Goal: Information Seeking & Learning: Learn about a topic

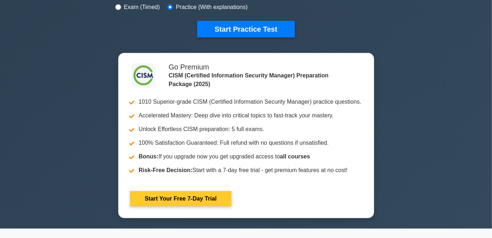
scroll to position [6, 0]
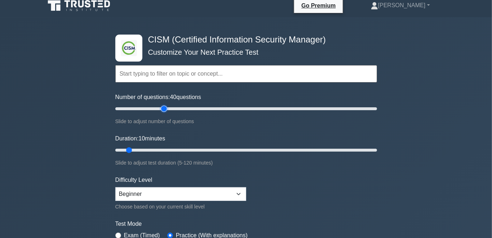
drag, startPoint x: 125, startPoint y: 110, endPoint x: 163, endPoint y: 111, distance: 38.6
type input "40"
click at [163, 111] on input "Number of questions: 40 questions" at bounding box center [246, 109] width 262 height 9
drag, startPoint x: 129, startPoint y: 151, endPoint x: 408, endPoint y: 158, distance: 279.3
type input "120"
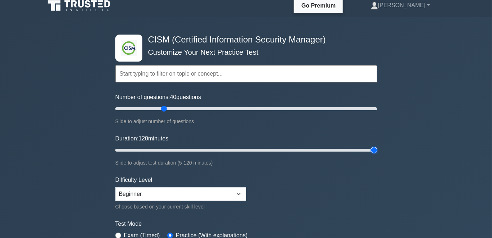
click at [377, 155] on input "Duration: 120 minutes" at bounding box center [246, 150] width 262 height 9
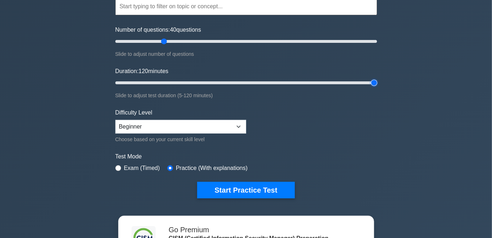
scroll to position [82, 0]
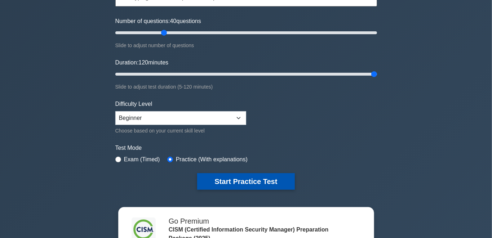
click at [241, 180] on button "Start Practice Test" at bounding box center [245, 182] width 97 height 17
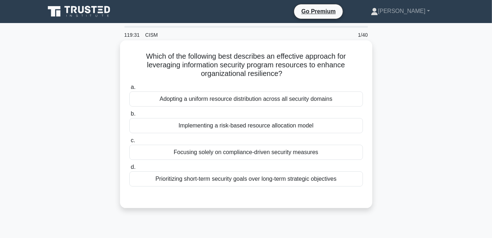
click at [228, 128] on div "Implementing a risk-based resource allocation model" at bounding box center [247, 125] width 234 height 15
click at [130, 117] on input "b. Implementing a risk-based resource allocation model" at bounding box center [130, 114] width 0 height 5
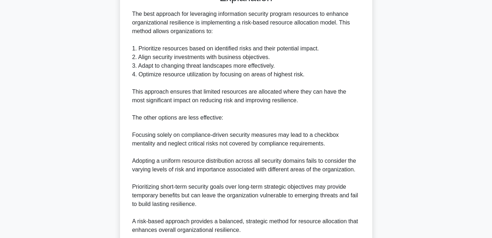
scroll to position [266, 0]
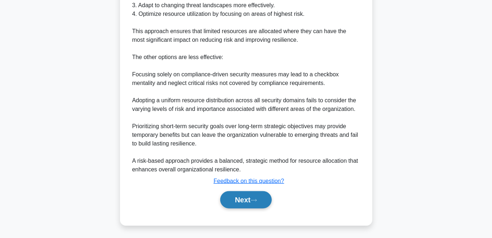
click at [244, 200] on button "Next" at bounding box center [246, 200] width 52 height 17
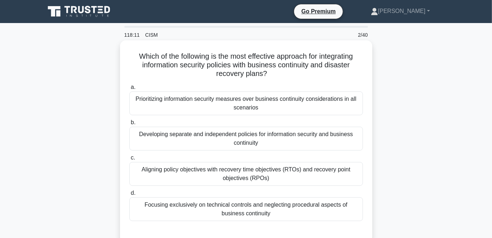
click at [218, 175] on div "Aligning policy objectives with recovery time objectives (RTOs) and recovery po…" at bounding box center [247, 174] width 234 height 24
click at [130, 161] on input "c. Aligning policy objectives with recovery time objectives (RTOs) and recovery…" at bounding box center [130, 158] width 0 height 5
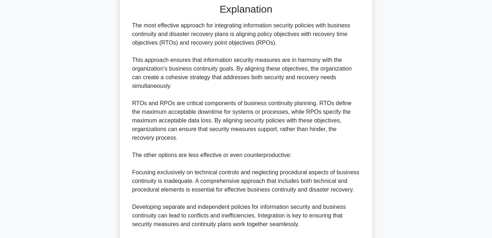
scroll to position [326, 0]
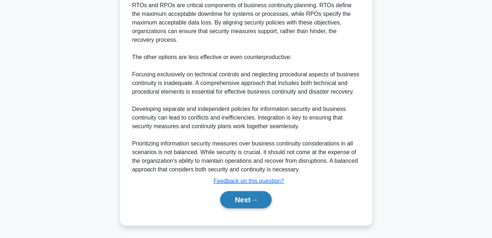
click at [243, 200] on button "Next" at bounding box center [246, 200] width 52 height 17
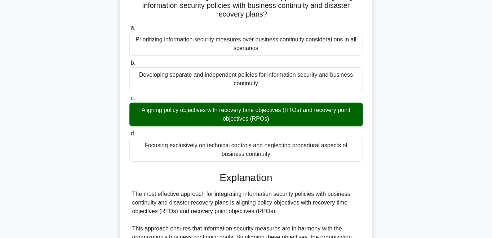
scroll to position [0, 0]
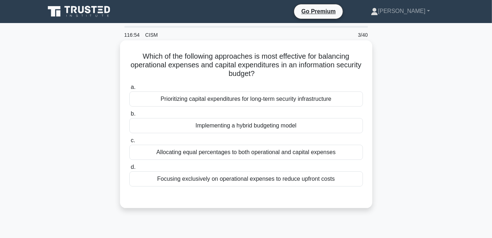
click at [208, 101] on div "Prioritizing capital expenditures for long-term security infrastructure" at bounding box center [247, 99] width 234 height 15
click at [130, 90] on input "a. Prioritizing capital expenditures for long-term security infrastructure" at bounding box center [130, 87] width 0 height 5
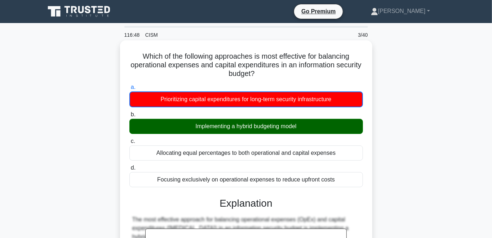
drag, startPoint x: 144, startPoint y: 55, endPoint x: 335, endPoint y: 181, distance: 228.9
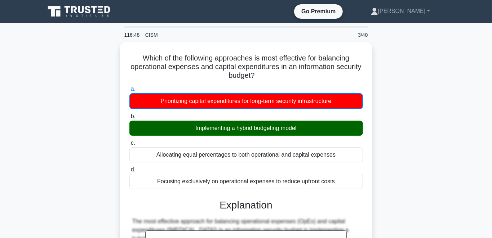
copy div "a. Prioritizing capital expenditures for long-term security infrastructure b. I…"
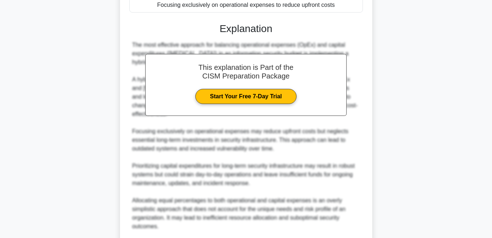
scroll to position [267, 0]
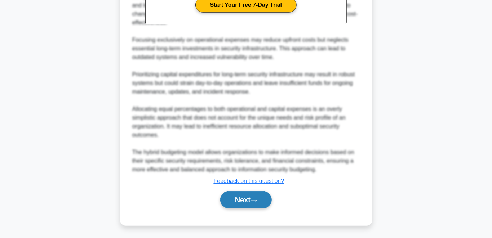
click at [249, 199] on button "Next" at bounding box center [246, 200] width 52 height 17
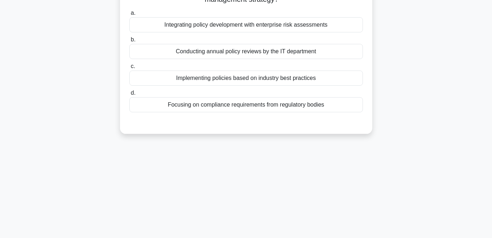
scroll to position [0, 0]
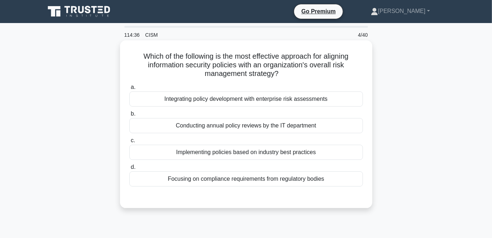
click at [239, 102] on div "Integrating policy development with enterprise risk assessments" at bounding box center [247, 99] width 234 height 15
click at [130, 90] on input "a. Integrating policy development with enterprise risk assessments" at bounding box center [130, 87] width 0 height 5
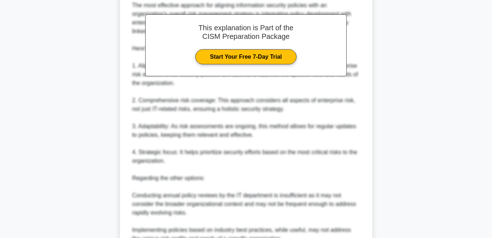
scroll to position [304, 0]
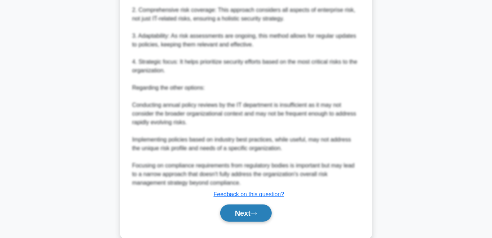
click at [244, 212] on button "Next" at bounding box center [246, 213] width 52 height 17
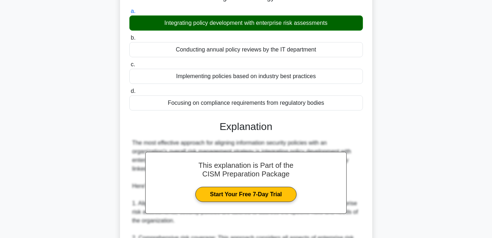
scroll to position [0, 0]
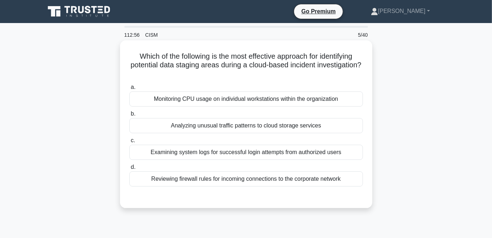
click at [180, 128] on div "Analyzing unusual traffic patterns to cloud storage services" at bounding box center [247, 125] width 234 height 15
click at [130, 117] on input "b. Analyzing unusual traffic patterns to cloud storage services" at bounding box center [130, 114] width 0 height 5
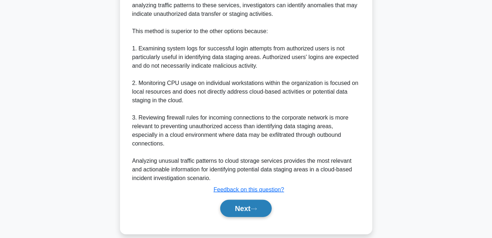
click at [244, 200] on button "Next" at bounding box center [246, 208] width 52 height 17
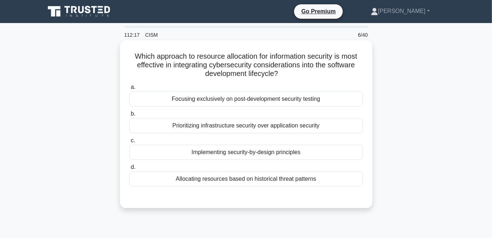
click at [187, 158] on div "Implementing security-by-design principles" at bounding box center [247, 152] width 234 height 15
click at [130, 143] on input "c. Implementing security-by-design principles" at bounding box center [130, 141] width 0 height 5
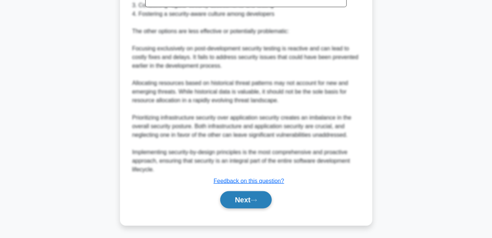
click at [250, 200] on button "Next" at bounding box center [246, 200] width 52 height 17
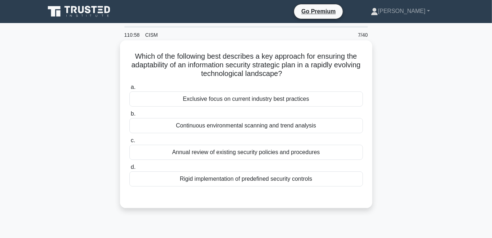
click at [272, 130] on div "Continuous environmental scanning and trend analysis" at bounding box center [247, 125] width 234 height 15
click at [130, 117] on input "b. Continuous environmental scanning and trend analysis" at bounding box center [130, 114] width 0 height 5
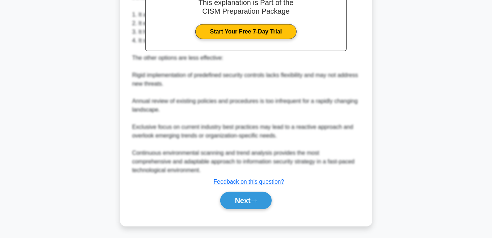
scroll to position [240, 0]
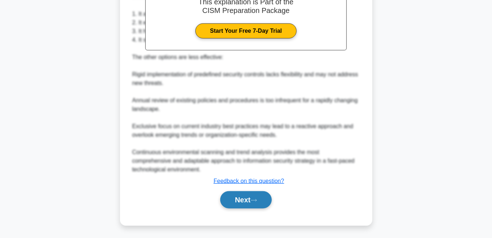
click at [240, 198] on button "Next" at bounding box center [246, 200] width 52 height 17
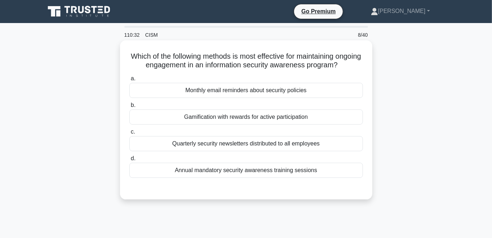
click at [255, 119] on div "Gamification with rewards for active participation" at bounding box center [247, 117] width 234 height 15
click at [130, 108] on input "b. Gamification with rewards for active participation" at bounding box center [130, 105] width 0 height 5
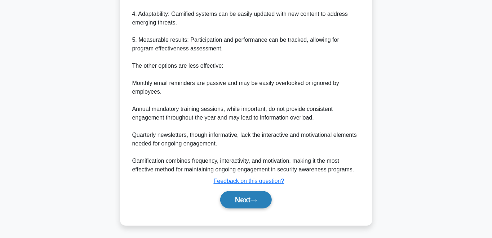
click at [235, 200] on button "Next" at bounding box center [246, 200] width 52 height 17
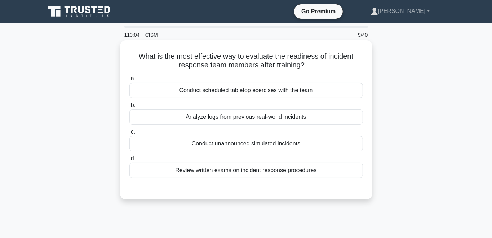
click at [247, 146] on div "Conduct unannounced simulated incidents" at bounding box center [247, 143] width 234 height 15
click at [130, 135] on input "c. Conduct unannounced simulated incidents" at bounding box center [130, 132] width 0 height 5
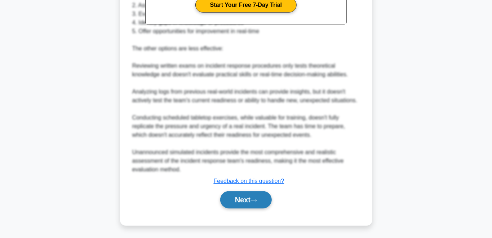
click at [242, 204] on button "Next" at bounding box center [246, 200] width 52 height 17
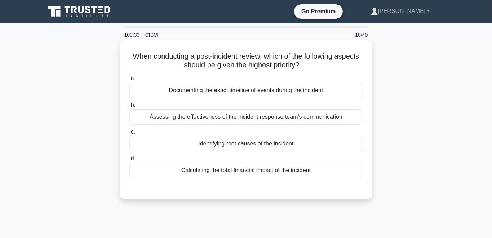
click at [250, 143] on div "Identifying root causes of the incident" at bounding box center [247, 143] width 234 height 15
click at [130, 135] on input "c. Identifying root causes of the incident" at bounding box center [130, 132] width 0 height 5
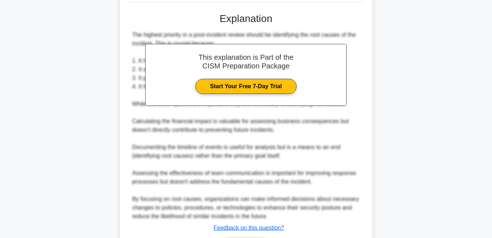
scroll to position [223, 0]
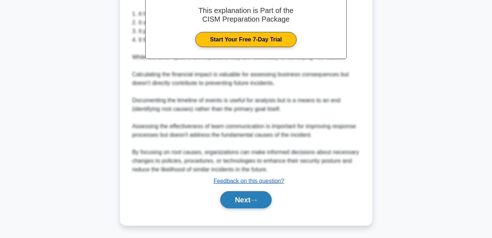
click at [241, 198] on button "Next" at bounding box center [246, 200] width 52 height 17
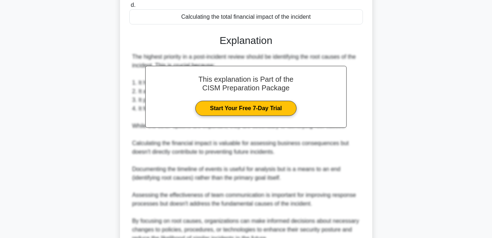
scroll to position [0, 0]
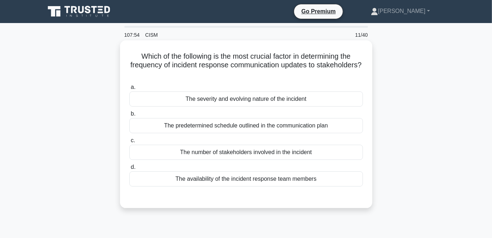
click at [271, 124] on div "The predetermined schedule outlined in the communication plan" at bounding box center [247, 125] width 234 height 15
click at [130, 117] on input "b. The predetermined schedule outlined in the communication plan" at bounding box center [130, 114] width 0 height 5
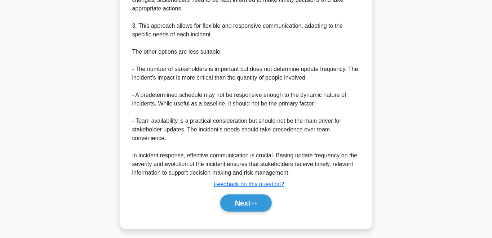
scroll to position [301, 0]
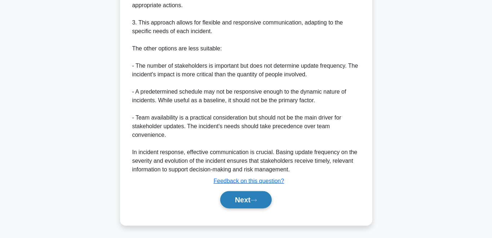
click at [236, 197] on button "Next" at bounding box center [246, 200] width 52 height 17
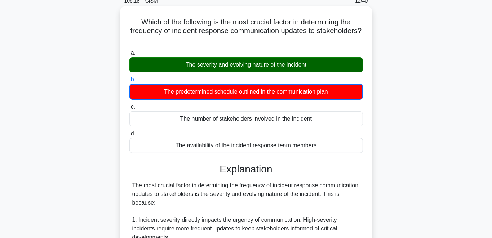
scroll to position [0, 0]
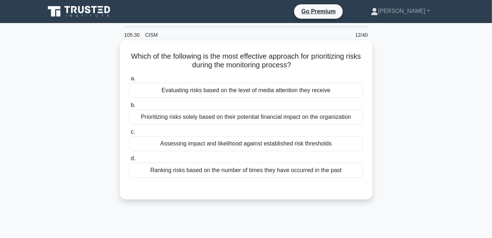
click at [236, 147] on div "Assessing impact and likelihood against established risk thresholds" at bounding box center [247, 143] width 234 height 15
click at [130, 135] on input "c. Assessing impact and likelihood against established risk thresholds" at bounding box center [130, 132] width 0 height 5
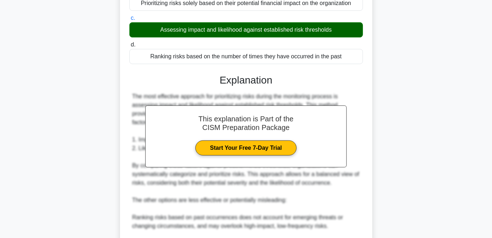
scroll to position [249, 0]
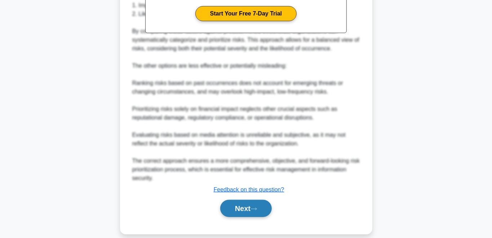
click at [238, 205] on button "Next" at bounding box center [246, 208] width 52 height 17
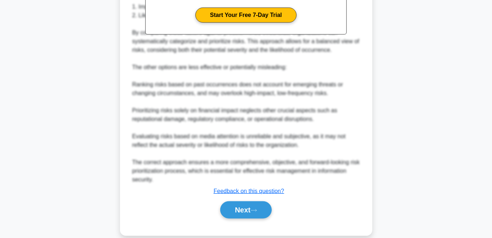
scroll to position [0, 0]
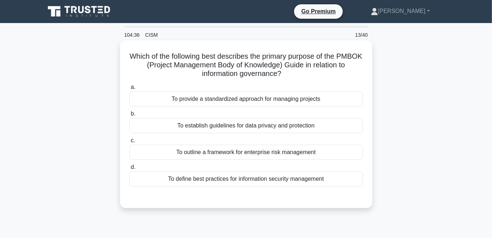
click at [277, 101] on div "To provide a standardized approach for managing projects" at bounding box center [247, 99] width 234 height 15
click at [130, 90] on input "a. To provide a standardized approach for managing projects" at bounding box center [130, 87] width 0 height 5
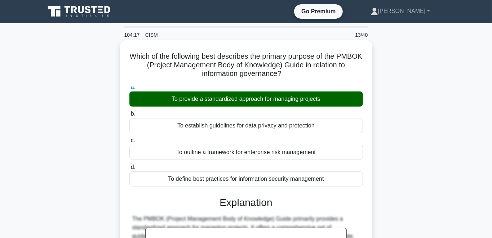
scroll to position [153, 0]
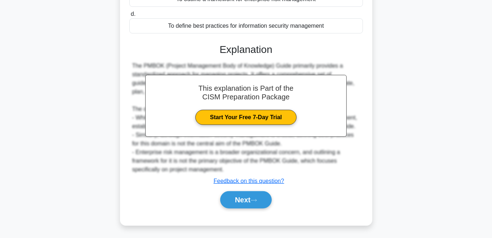
click at [239, 216] on div "Which of the following best describes the primary purpose of the PMBOK (Project…" at bounding box center [246, 56] width 247 height 333
click at [241, 205] on button "Next" at bounding box center [246, 200] width 52 height 17
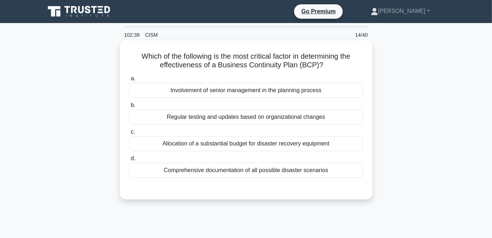
click at [190, 109] on label "b. Regular testing and updates based on organizational changes" at bounding box center [247, 113] width 234 height 24
click at [130, 108] on input "b. Regular testing and updates based on organizational changes" at bounding box center [130, 105] width 0 height 5
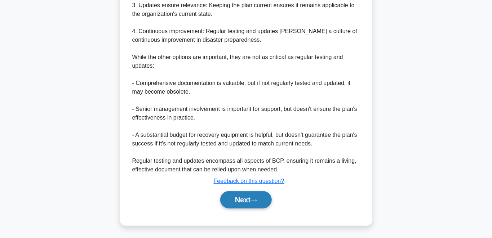
click at [233, 196] on button "Next" at bounding box center [246, 200] width 52 height 17
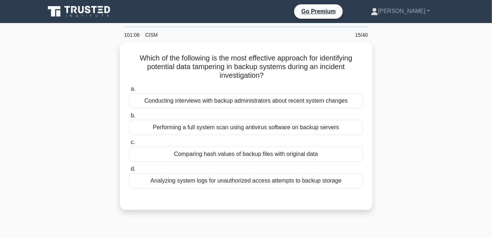
click at [203, 155] on div "Comparing hash values of backup files with original data" at bounding box center [247, 154] width 234 height 15
click at [130, 145] on input "c. Comparing hash values of backup files with original data" at bounding box center [130, 142] width 0 height 5
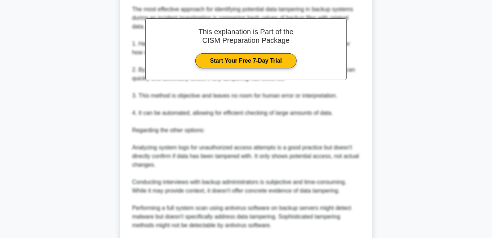
scroll to position [267, 0]
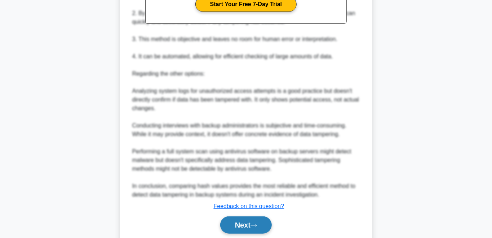
click at [237, 226] on button "Next" at bounding box center [246, 225] width 52 height 17
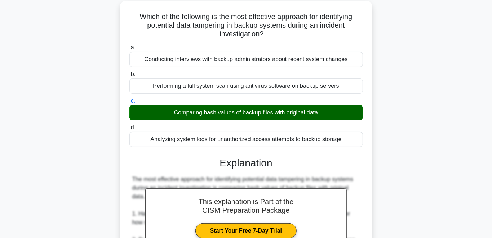
scroll to position [0, 0]
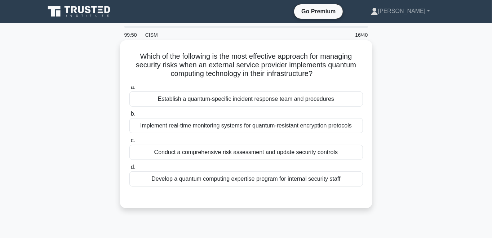
click at [213, 126] on div "Implement real-time monitoring systems for quantum-resistant encryption protoco…" at bounding box center [247, 125] width 234 height 15
click at [130, 117] on input "b. Implement real-time monitoring systems for quantum-resistant encryption prot…" at bounding box center [130, 114] width 0 height 5
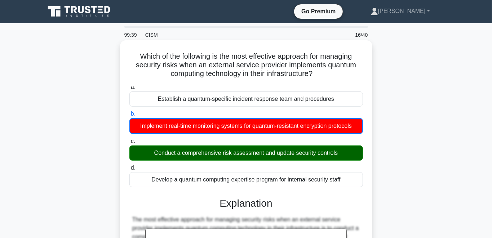
drag, startPoint x: 137, startPoint y: 57, endPoint x: 361, endPoint y: 177, distance: 254.2
copy div "a. Establish a quantum-specific incident response team and procedures b. Implem…"
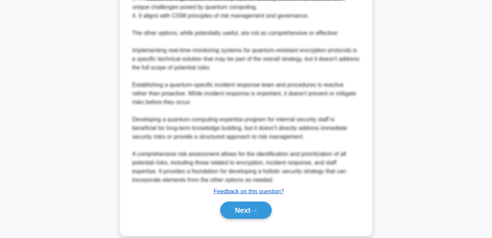
scroll to position [301, 0]
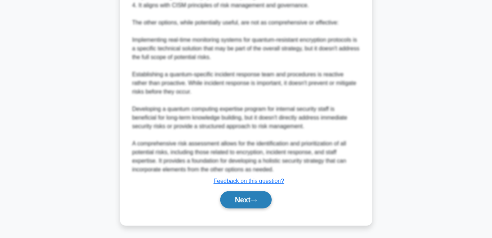
click at [227, 202] on button "Next" at bounding box center [246, 200] width 52 height 17
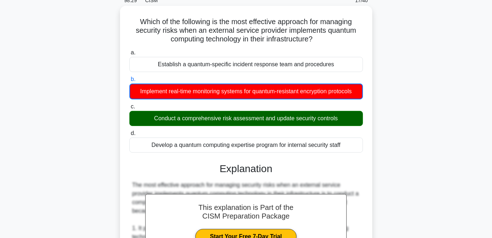
scroll to position [0, 0]
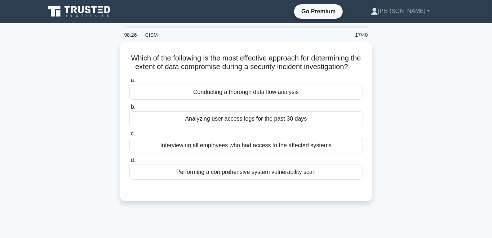
click at [407, 69] on div "Which of the following is the most effective approach for determining the exten…" at bounding box center [246, 126] width 411 height 168
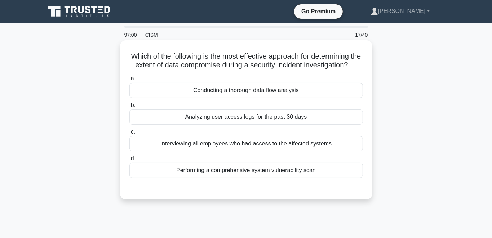
click at [281, 116] on div "Analyzing user access logs for the past 30 days" at bounding box center [247, 117] width 234 height 15
click at [130, 108] on input "b. Analyzing user access logs for the past 30 days" at bounding box center [130, 105] width 0 height 5
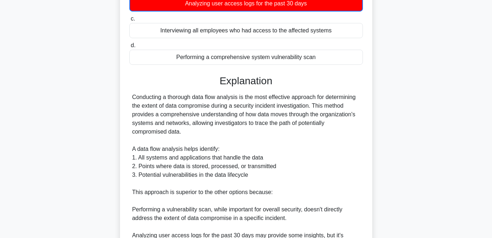
scroll to position [267, 0]
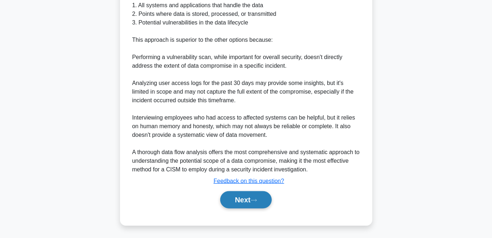
click at [245, 192] on button "Next" at bounding box center [246, 200] width 52 height 17
click at [245, 198] on button "Next" at bounding box center [246, 200] width 52 height 17
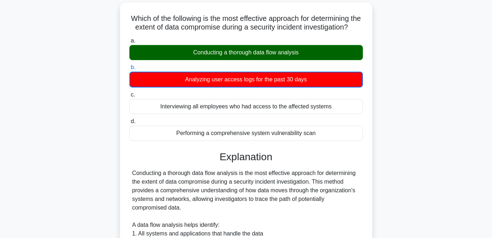
scroll to position [0, 0]
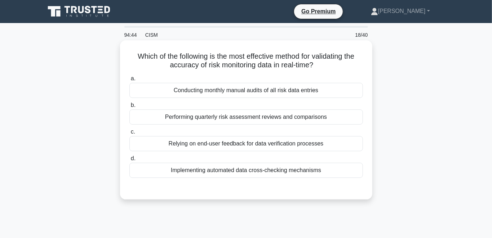
click at [207, 171] on div "Implementing automated data cross-checking mechanisms" at bounding box center [247, 170] width 234 height 15
click at [130, 161] on input "d. Implementing automated data cross-checking mechanisms" at bounding box center [130, 159] width 0 height 5
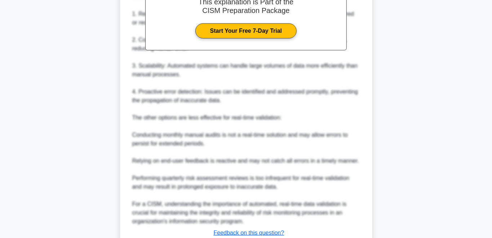
scroll to position [283, 0]
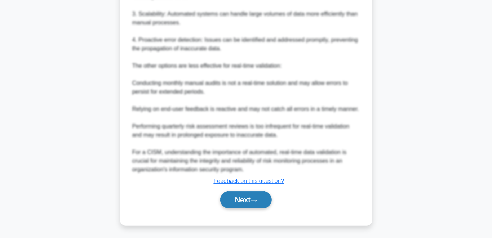
click at [247, 198] on button "Next" at bounding box center [246, 200] width 52 height 17
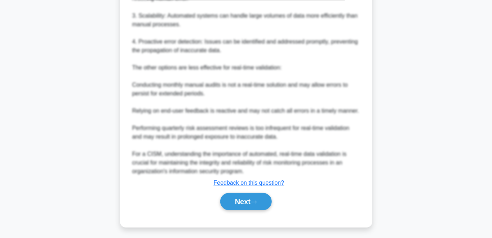
scroll to position [0, 0]
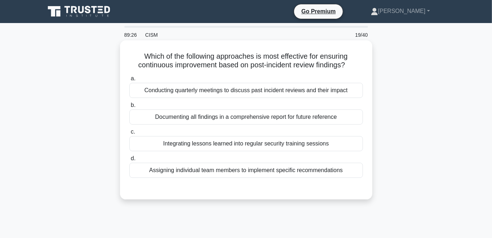
click at [289, 146] on div "Integrating lessons learned into regular security training sessions" at bounding box center [247, 143] width 234 height 15
click at [130, 135] on input "c. Integrating lessons learned into regular security training sessions" at bounding box center [130, 132] width 0 height 5
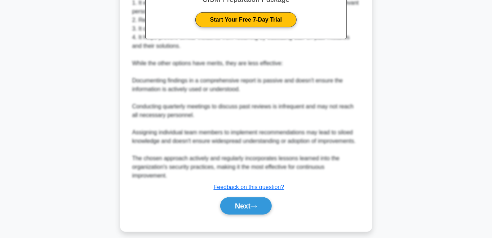
scroll to position [249, 0]
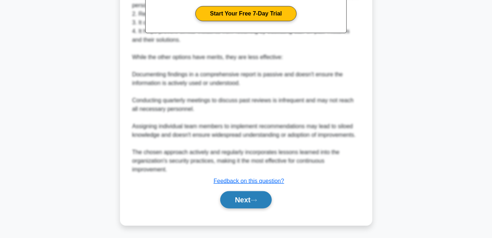
click at [236, 198] on button "Next" at bounding box center [246, 200] width 52 height 17
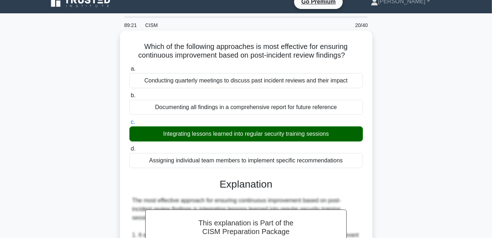
scroll to position [0, 0]
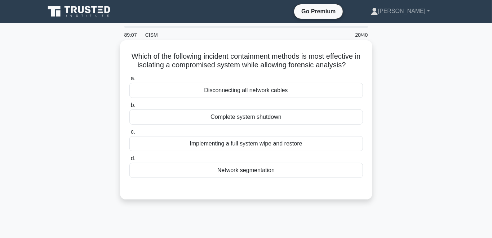
click at [224, 92] on div "Disconnecting all network cables" at bounding box center [247, 90] width 234 height 15
click at [130, 81] on input "a. Disconnecting all network cables" at bounding box center [130, 78] width 0 height 5
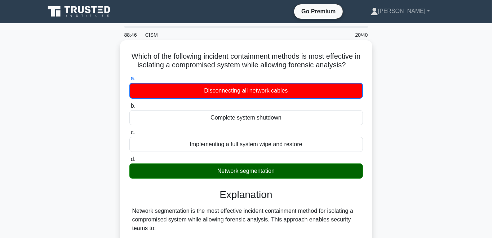
scroll to position [249, 0]
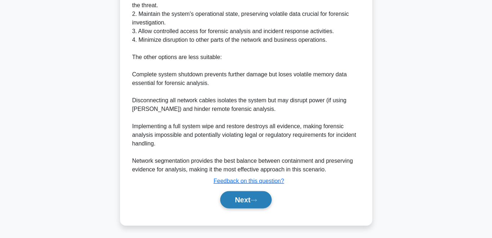
click at [240, 201] on button "Next" at bounding box center [246, 200] width 52 height 17
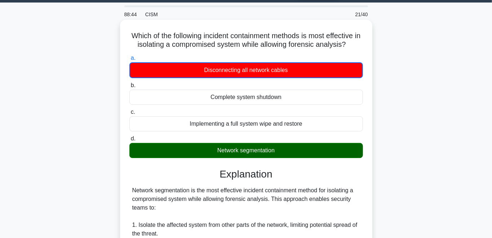
scroll to position [0, 0]
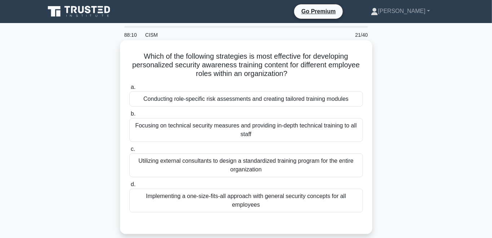
click at [225, 102] on div "Conducting role-specific risk assessments and creating tailored training modules" at bounding box center [247, 99] width 234 height 15
click at [130, 90] on input "a. Conducting role-specific risk assessments and creating tailored training mod…" at bounding box center [130, 87] width 0 height 5
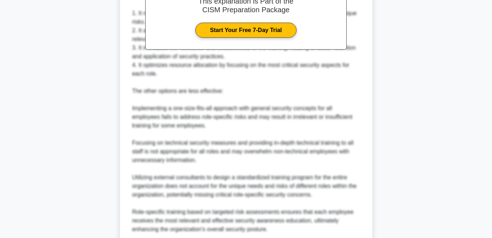
scroll to position [335, 0]
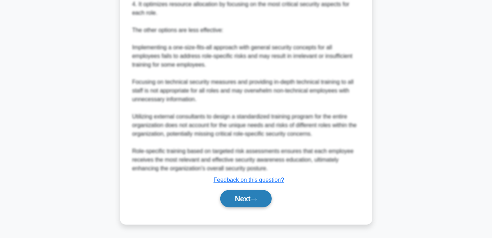
click at [243, 198] on button "Next" at bounding box center [246, 198] width 52 height 17
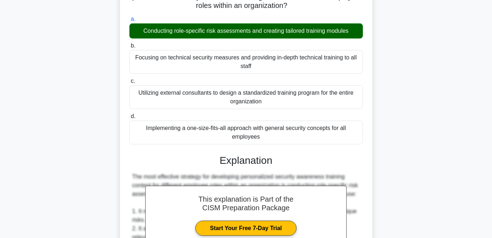
scroll to position [0, 0]
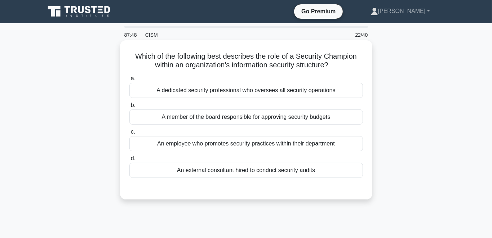
click at [235, 147] on div "An employee who promotes security practices within their department" at bounding box center [247, 143] width 234 height 15
click at [130, 135] on input "c. An employee who promotes security practices within their department" at bounding box center [130, 132] width 0 height 5
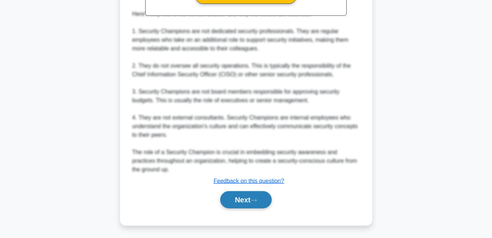
click at [238, 198] on button "Next" at bounding box center [246, 200] width 52 height 17
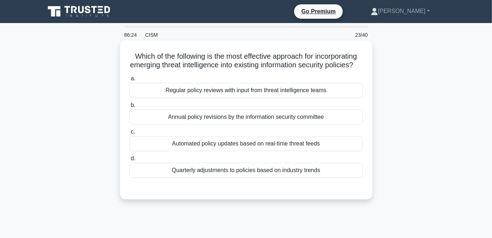
click at [250, 152] on div "Automated policy updates based on real-time threat feeds" at bounding box center [247, 143] width 234 height 15
click at [130, 135] on input "c. Automated policy updates based on real-time threat feeds" at bounding box center [130, 132] width 0 height 5
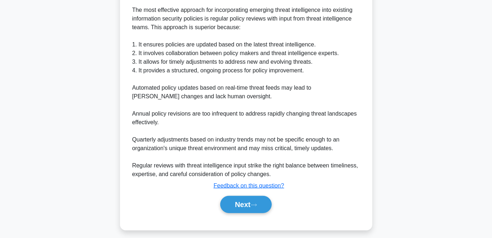
scroll to position [215, 0]
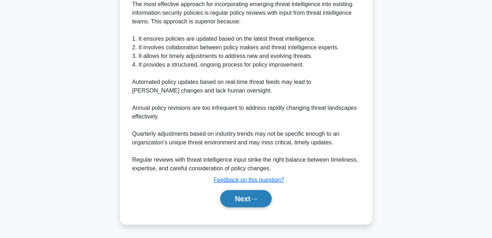
click at [242, 203] on button "Next" at bounding box center [246, 198] width 52 height 17
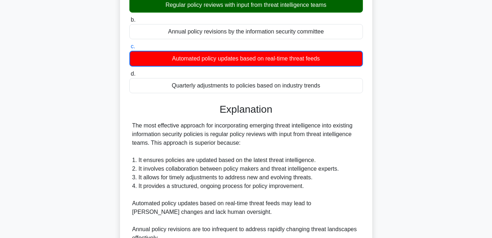
scroll to position [0, 0]
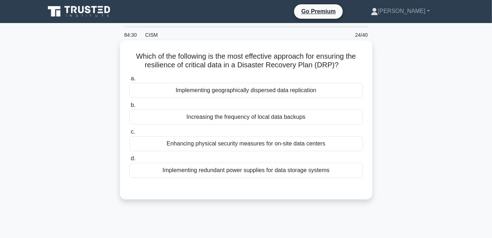
click at [221, 91] on div "Implementing geographically dispersed data replication" at bounding box center [247, 90] width 234 height 15
click at [130, 81] on input "a. Implementing geographically dispersed data replication" at bounding box center [130, 78] width 0 height 5
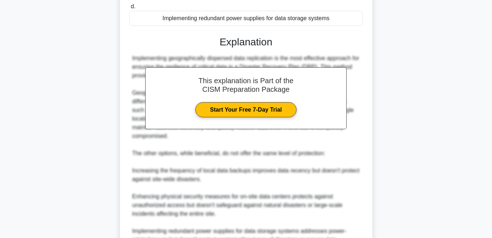
scroll to position [266, 0]
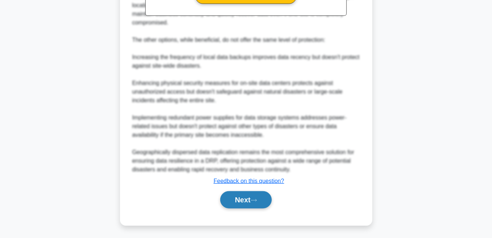
click at [243, 197] on button "Next" at bounding box center [246, 200] width 52 height 17
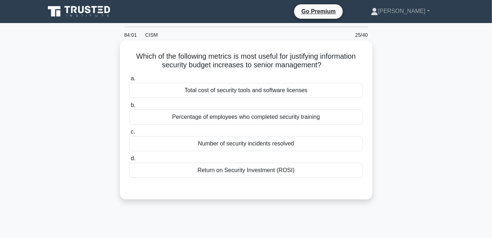
click at [241, 170] on div "Return on Security Investment (ROSI)" at bounding box center [247, 170] width 234 height 15
click at [130, 161] on input "d. Return on Security Investment (ROSI)" at bounding box center [130, 159] width 0 height 5
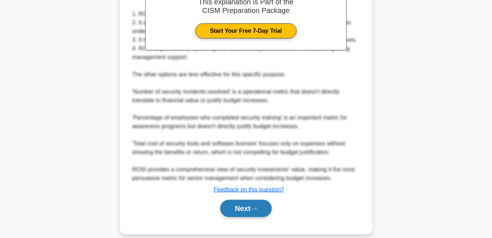
click at [237, 200] on button "Next" at bounding box center [246, 208] width 52 height 17
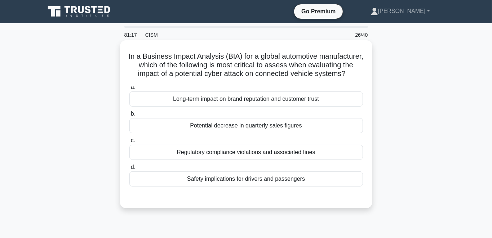
click at [211, 102] on div "Long-term impact on brand reputation and customer trust" at bounding box center [247, 99] width 234 height 15
click at [130, 90] on input "a. Long-term impact on brand reputation and customer trust" at bounding box center [130, 87] width 0 height 5
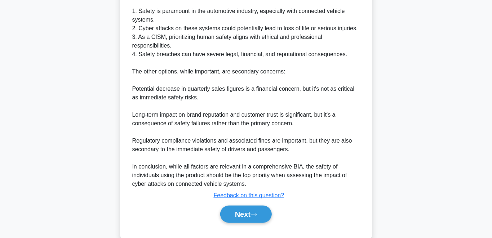
scroll to position [275, 0]
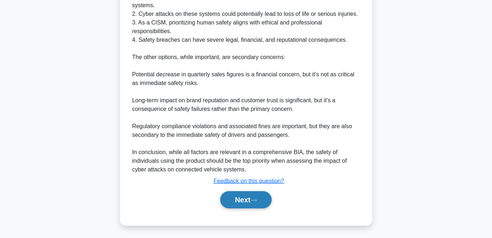
click at [229, 197] on button "Next" at bounding box center [246, 200] width 52 height 17
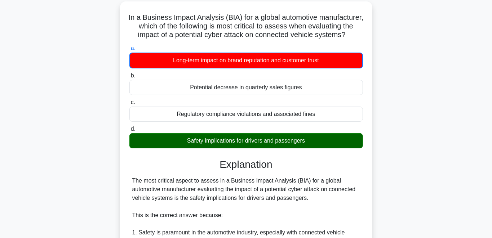
scroll to position [0, 0]
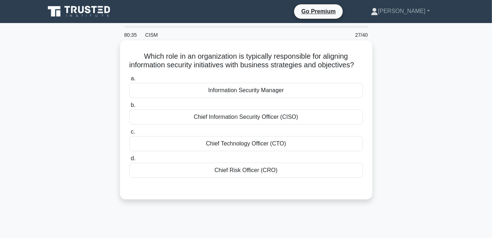
click at [260, 124] on div "Chief Information Security Officer (CISO)" at bounding box center [247, 117] width 234 height 15
click at [130, 108] on input "b. Chief Information Security Officer (CISO)" at bounding box center [130, 105] width 0 height 5
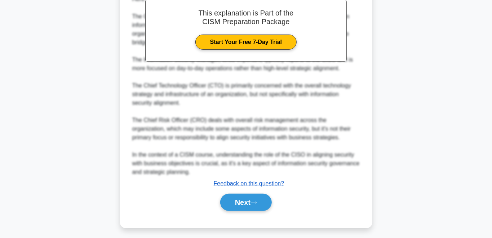
scroll to position [223, 0]
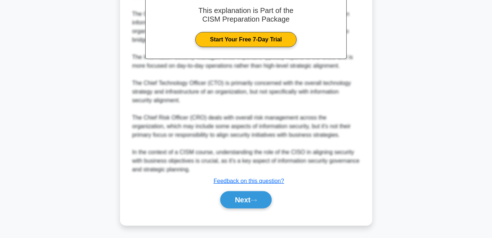
click at [238, 207] on div "Next" at bounding box center [247, 200] width 234 height 23
click at [241, 200] on button "Next" at bounding box center [246, 200] width 52 height 17
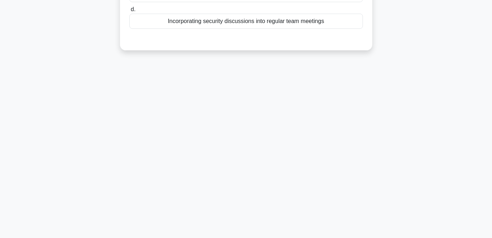
scroll to position [0, 0]
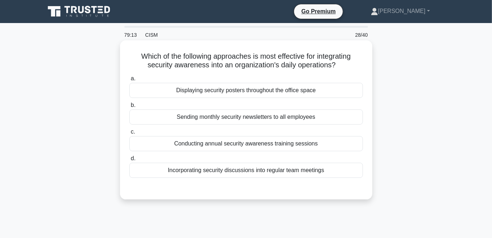
click at [248, 173] on div "Incorporating security discussions into regular team meetings" at bounding box center [247, 170] width 234 height 15
click at [130, 161] on input "d. Incorporating security discussions into regular team meetings" at bounding box center [130, 159] width 0 height 5
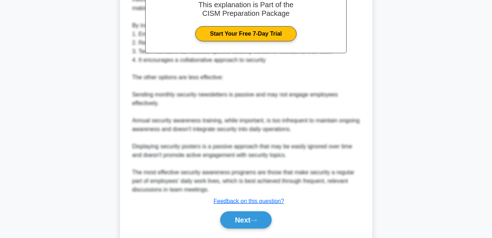
scroll to position [249, 0]
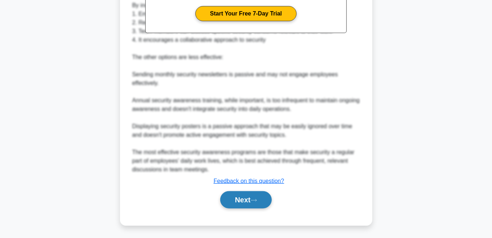
click at [231, 207] on button "Next" at bounding box center [246, 200] width 52 height 17
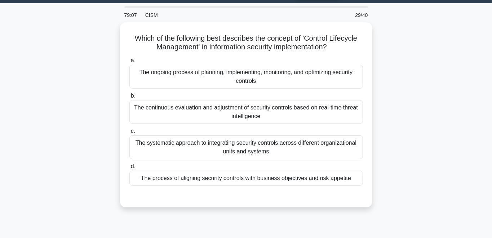
scroll to position [0, 0]
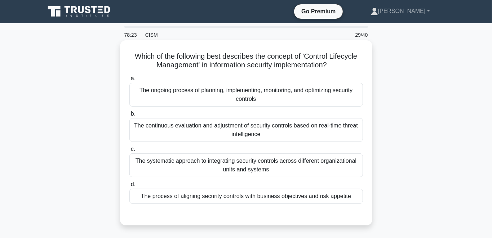
click at [153, 94] on div "The ongoing process of planning, implementing, monitoring, and optimizing secur…" at bounding box center [247, 95] width 234 height 24
click at [130, 81] on input "a. The ongoing process of planning, implementing, monitoring, and optimizing se…" at bounding box center [130, 78] width 0 height 5
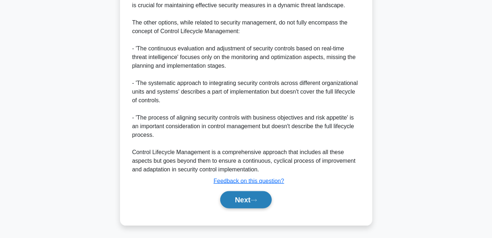
click at [244, 203] on button "Next" at bounding box center [246, 200] width 52 height 17
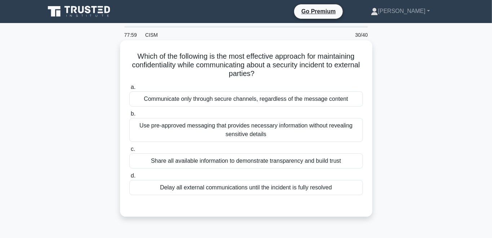
click at [180, 120] on div "Use pre-approved messaging that provides necessary information without revealin…" at bounding box center [247, 130] width 234 height 24
click at [130, 117] on input "b. Use pre-approved messaging that provides necessary information without revea…" at bounding box center [130, 114] width 0 height 5
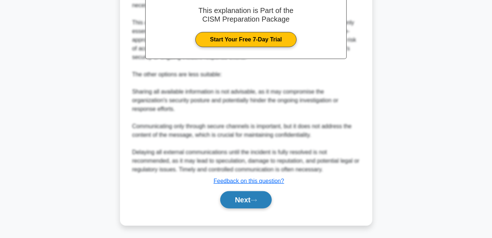
click at [241, 193] on button "Next" at bounding box center [246, 200] width 52 height 17
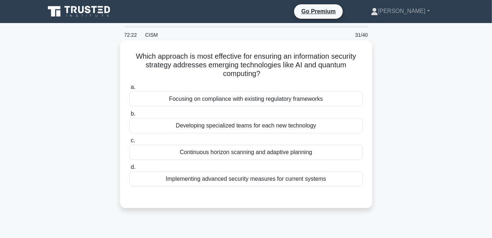
click at [231, 180] on div "Implementing advanced security measures for current systems" at bounding box center [247, 179] width 234 height 15
click at [130, 170] on input "d. Implementing advanced security measures for current systems" at bounding box center [130, 167] width 0 height 5
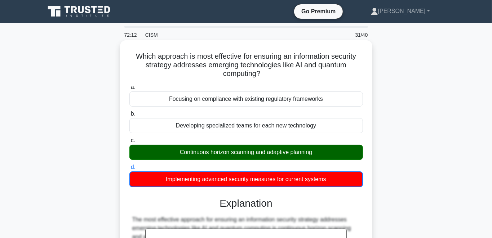
drag, startPoint x: 137, startPoint y: 56, endPoint x: 352, endPoint y: 179, distance: 247.3
copy div "a. Focusing on compliance with existing regulatory frameworks b. Developing spe…"
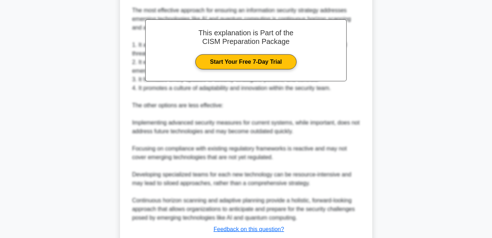
scroll to position [228, 0]
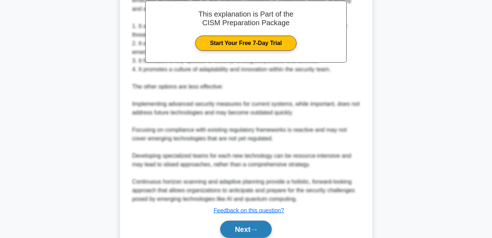
click at [244, 231] on button "Next" at bounding box center [246, 229] width 52 height 17
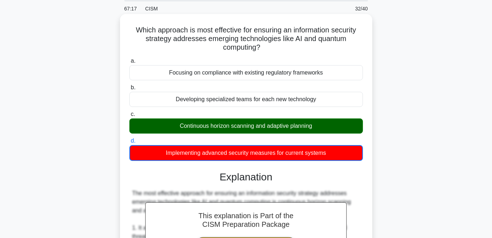
scroll to position [0, 0]
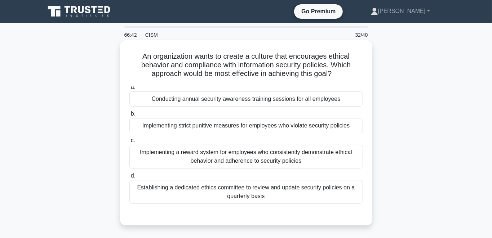
click at [174, 159] on div "Implementing a reward system for employees who consistently demonstrate ethical…" at bounding box center [247, 157] width 234 height 24
click at [130, 143] on input "c. Implementing a reward system for employees who consistently demonstrate ethi…" at bounding box center [130, 141] width 0 height 5
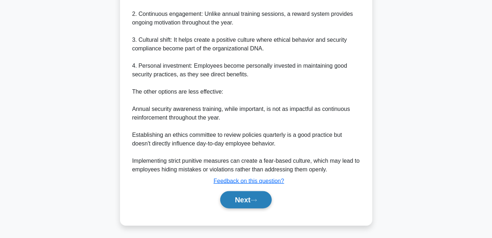
click at [235, 203] on button "Next" at bounding box center [246, 200] width 52 height 17
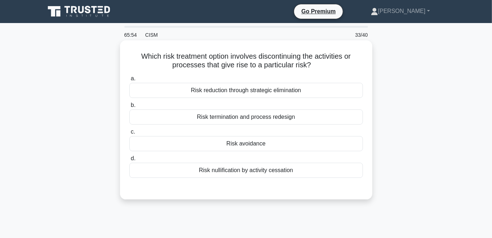
click at [243, 148] on div "Risk avoidance" at bounding box center [247, 143] width 234 height 15
click at [130, 135] on input "c. Risk avoidance" at bounding box center [130, 132] width 0 height 5
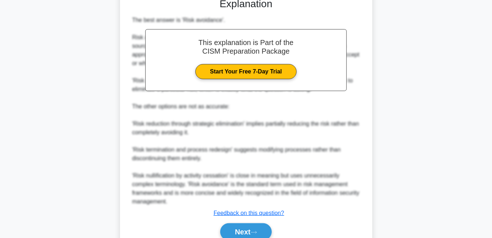
scroll to position [223, 0]
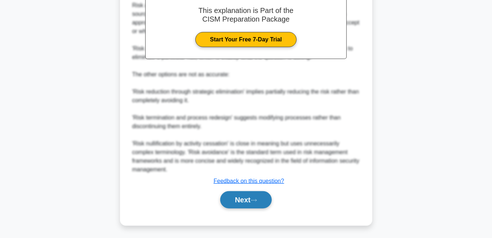
click at [238, 201] on button "Next" at bounding box center [246, 200] width 52 height 17
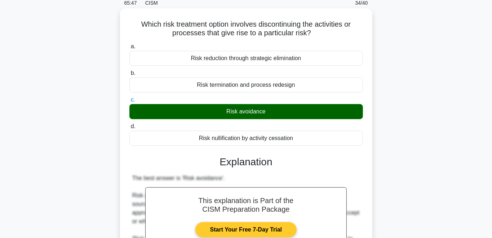
scroll to position [0, 0]
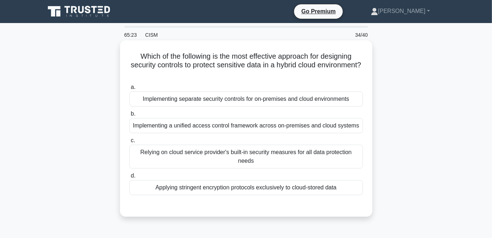
click at [238, 127] on div "Implementing a unified access control framework across on-premises and cloud sy…" at bounding box center [247, 125] width 234 height 15
click at [130, 117] on input "b. Implementing a unified access control framework across on-premises and cloud…" at bounding box center [130, 114] width 0 height 5
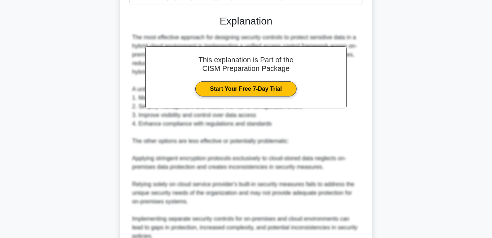
scroll to position [257, 0]
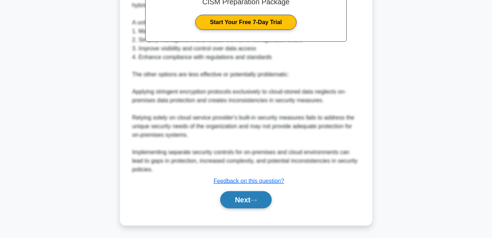
click at [239, 207] on button "Next" at bounding box center [246, 200] width 52 height 17
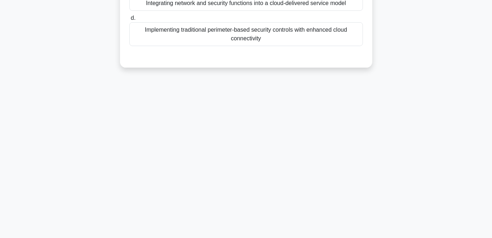
scroll to position [0, 0]
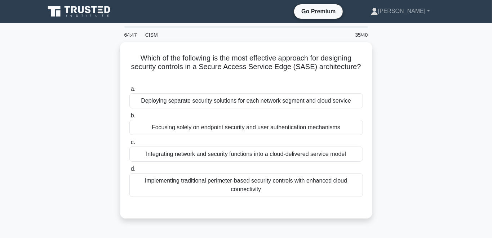
click at [82, 52] on div "Which of the following is the most effective approach for designing security co…" at bounding box center [246, 134] width 411 height 185
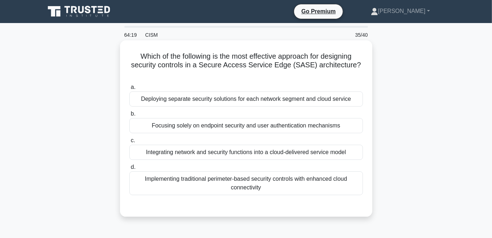
click at [218, 118] on div "Focusing solely on endpoint security and user authentication mechanisms" at bounding box center [247, 125] width 234 height 15
click at [130, 114] on input "b. Focusing solely on endpoint security and user authentication mechanisms" at bounding box center [130, 114] width 0 height 5
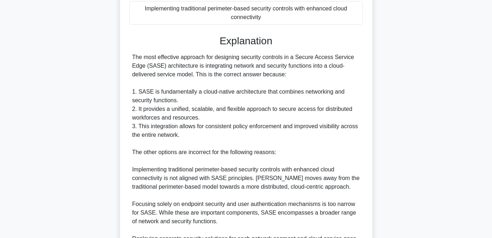
scroll to position [293, 0]
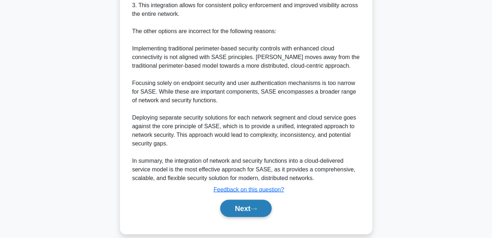
click at [242, 203] on button "Next" at bounding box center [246, 208] width 52 height 17
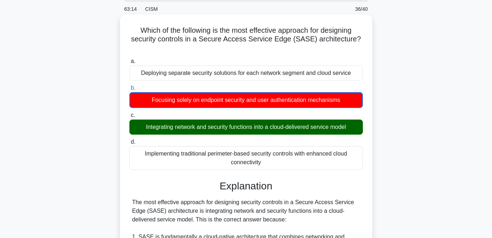
scroll to position [0, 0]
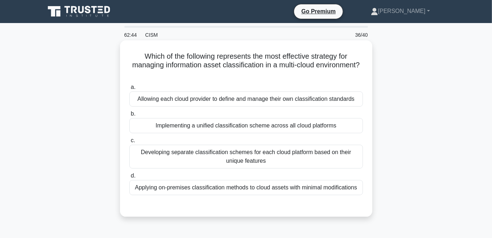
click at [216, 125] on div "Implementing a unified classification scheme across all cloud platforms" at bounding box center [247, 125] width 234 height 15
click at [130, 117] on input "b. Implementing a unified classification scheme across all cloud platforms" at bounding box center [130, 114] width 0 height 5
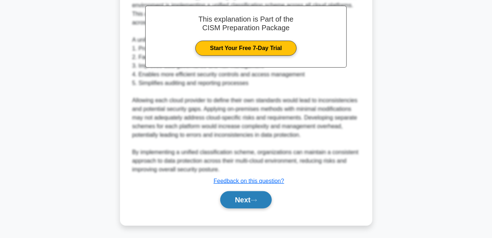
click at [253, 205] on button "Next" at bounding box center [246, 200] width 52 height 17
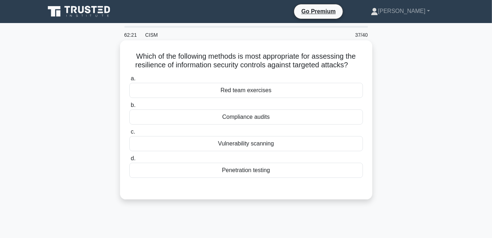
click at [272, 90] on div "Red team exercises" at bounding box center [247, 90] width 234 height 15
click at [130, 81] on input "a. Red team exercises" at bounding box center [130, 78] width 0 height 5
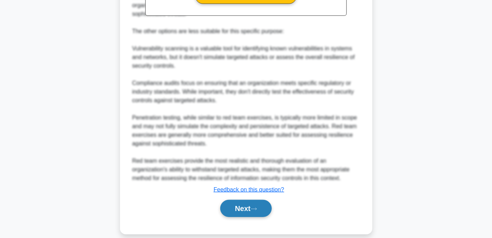
click at [247, 200] on button "Next" at bounding box center [246, 208] width 52 height 17
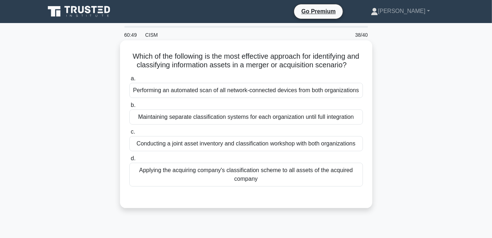
click at [259, 152] on div "a. Performing an automated scan of all network-connected devices from both orga…" at bounding box center [246, 130] width 242 height 115
click at [259, 148] on div "Conducting a joint asset inventory and classification workshop with both organi…" at bounding box center [247, 143] width 234 height 15
click at [130, 135] on input "c. Conducting a joint asset inventory and classification workshop with both org…" at bounding box center [130, 132] width 0 height 5
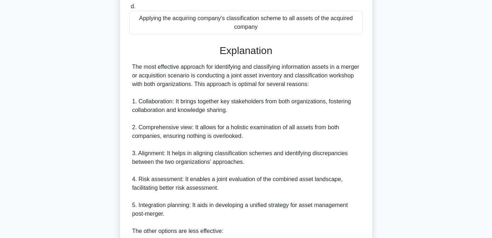
scroll to position [304, 0]
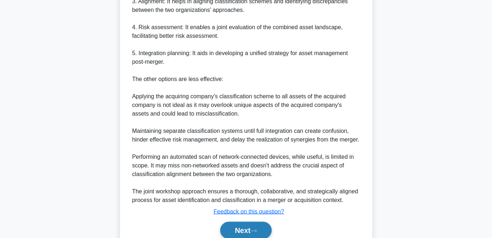
click at [227, 230] on button "Next" at bounding box center [246, 230] width 52 height 17
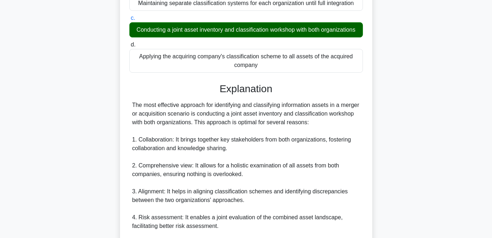
scroll to position [0, 0]
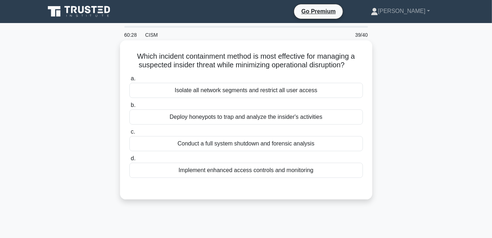
click at [264, 119] on div "Deploy honeypots to trap and analyze the insider's activities" at bounding box center [247, 117] width 234 height 15
click at [130, 108] on input "b. Deploy honeypots to trap and analyze the insider's activities" at bounding box center [130, 105] width 0 height 5
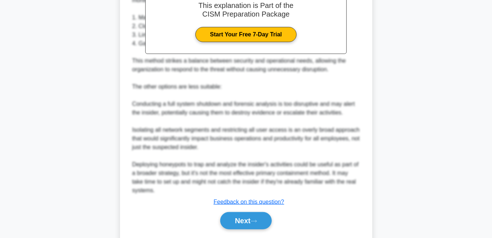
scroll to position [249, 0]
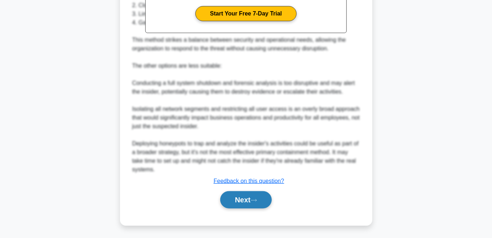
click at [244, 201] on button "Next" at bounding box center [246, 200] width 52 height 17
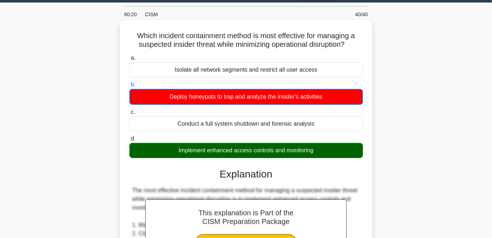
scroll to position [0, 0]
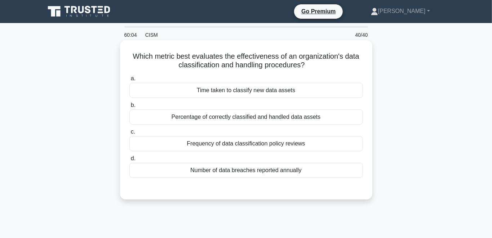
click at [276, 146] on div "Frequency of data classification policy reviews" at bounding box center [247, 143] width 234 height 15
click at [130, 135] on input "c. Frequency of data classification policy reviews" at bounding box center [130, 132] width 0 height 5
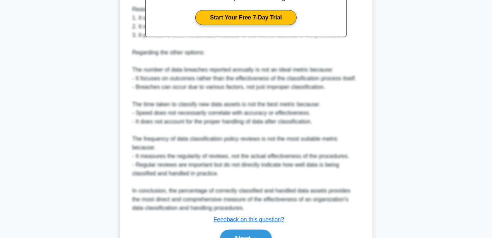
scroll to position [284, 0]
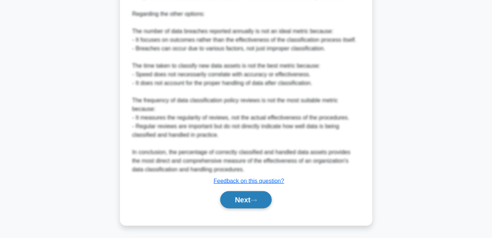
click at [246, 206] on button "Next" at bounding box center [246, 200] width 52 height 17
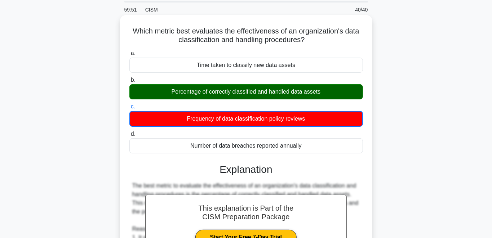
scroll to position [0, 0]
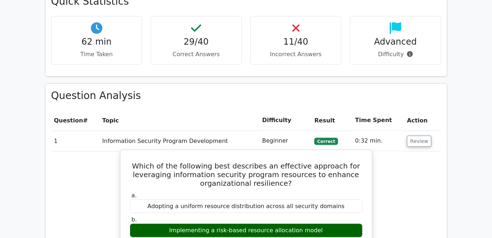
scroll to position [495, 0]
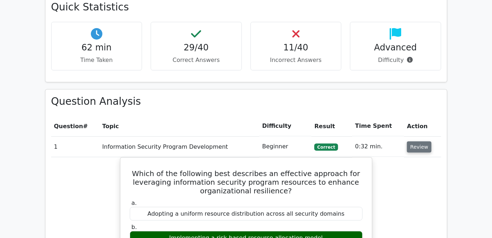
click at [423, 142] on button "Review" at bounding box center [419, 147] width 25 height 11
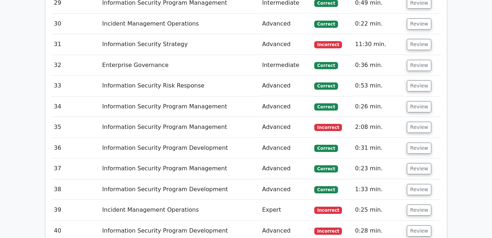
scroll to position [1257, 0]
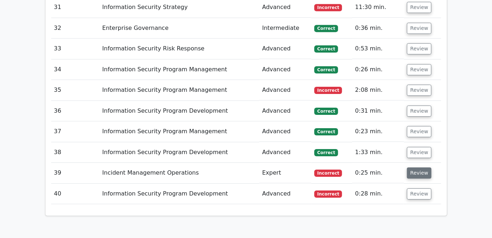
click at [421, 168] on button "Review" at bounding box center [419, 173] width 25 height 11
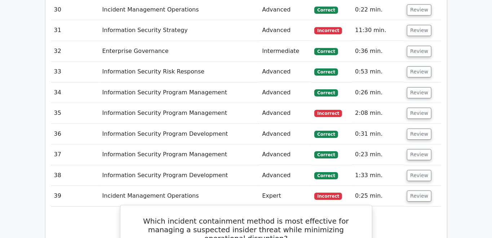
scroll to position [1181, 0]
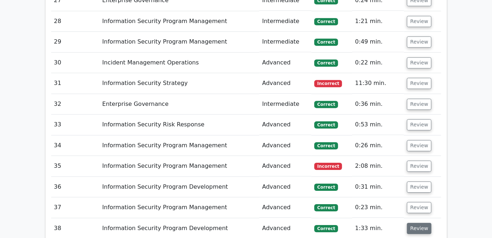
click at [416, 223] on button "Review" at bounding box center [419, 228] width 25 height 11
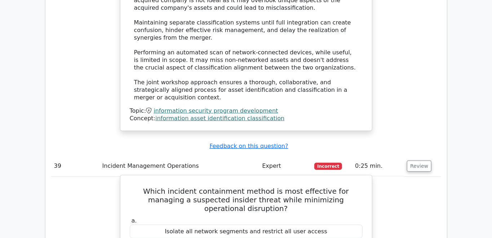
scroll to position [1791, 0]
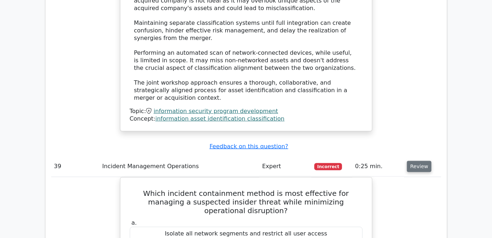
click at [416, 161] on button "Review" at bounding box center [419, 166] width 25 height 11
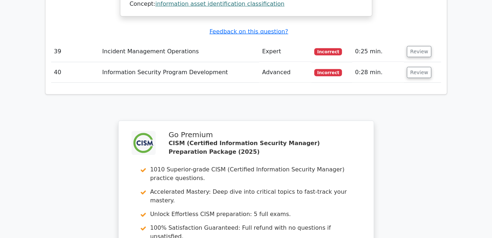
scroll to position [2022, 0]
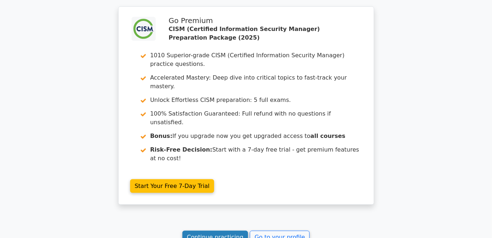
click at [219, 231] on link "Continue practicing" at bounding box center [216, 238] width 66 height 14
